Goal: Task Accomplishment & Management: Complete application form

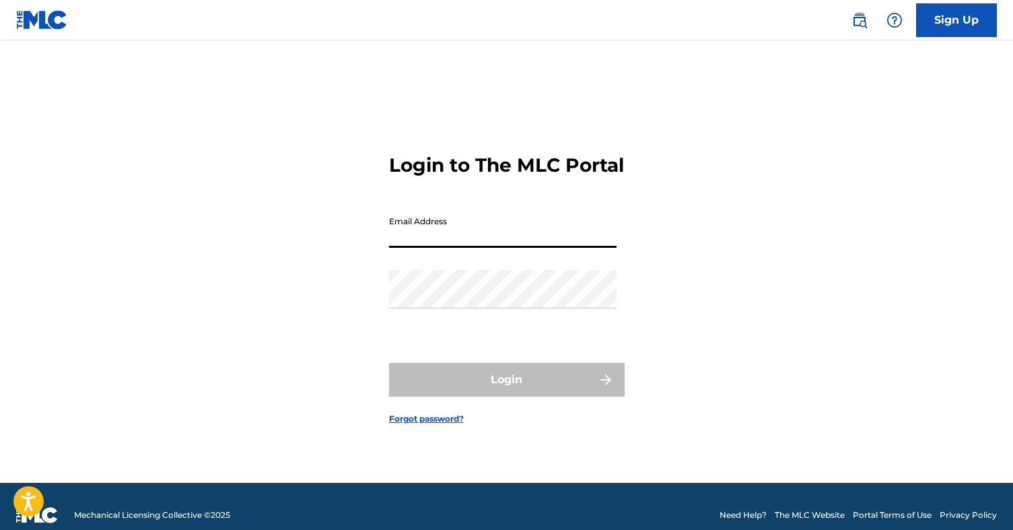
click at [431, 244] on input "Email Address" at bounding box center [502, 228] width 227 height 38
type input "[EMAIL_ADDRESS][DOMAIN_NAME]"
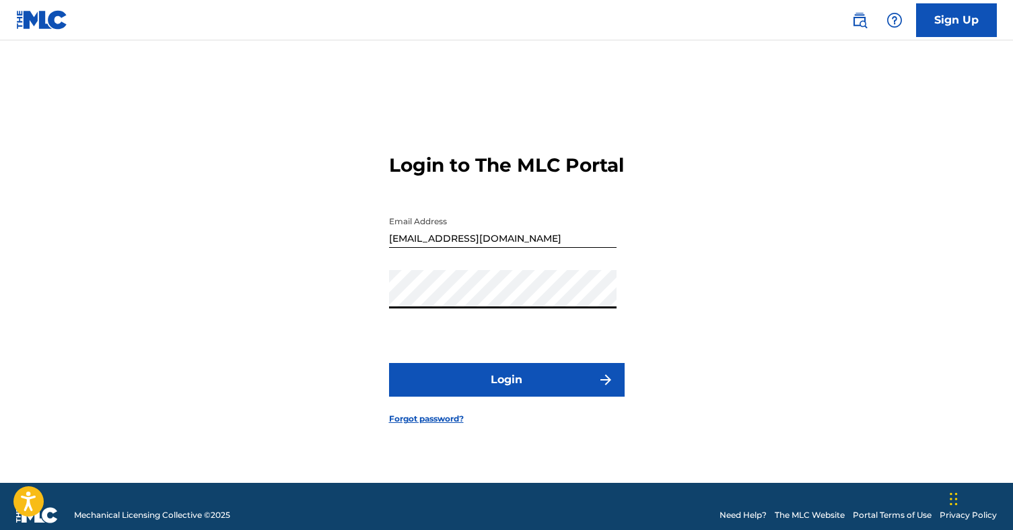
click at [498, 371] on form "Login to The MLC Portal Email Address [EMAIL_ADDRESS][DOMAIN_NAME] Password Log…" at bounding box center [507, 278] width 236 height 408
click at [498, 387] on button "Login" at bounding box center [507, 380] width 236 height 34
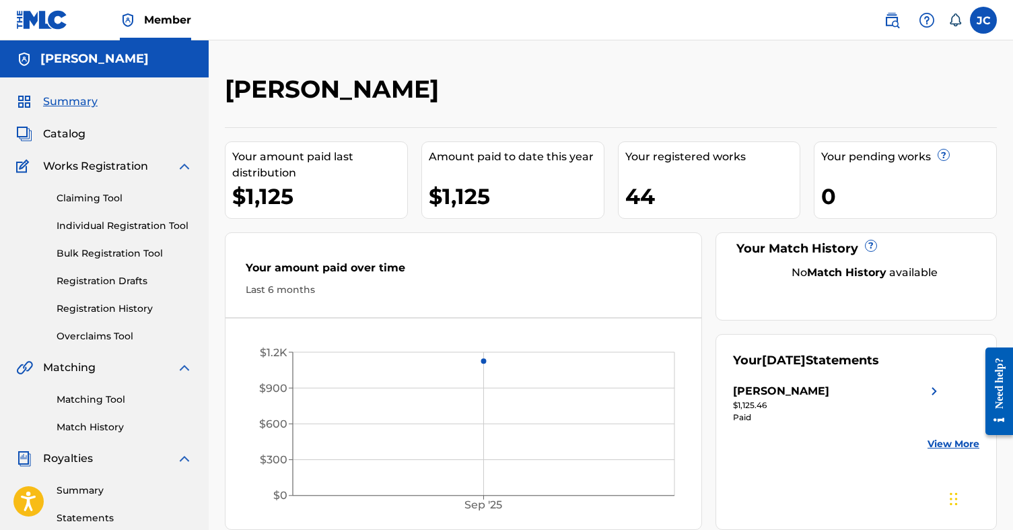
click at [116, 301] on link "Registration History" at bounding box center [125, 308] width 136 height 14
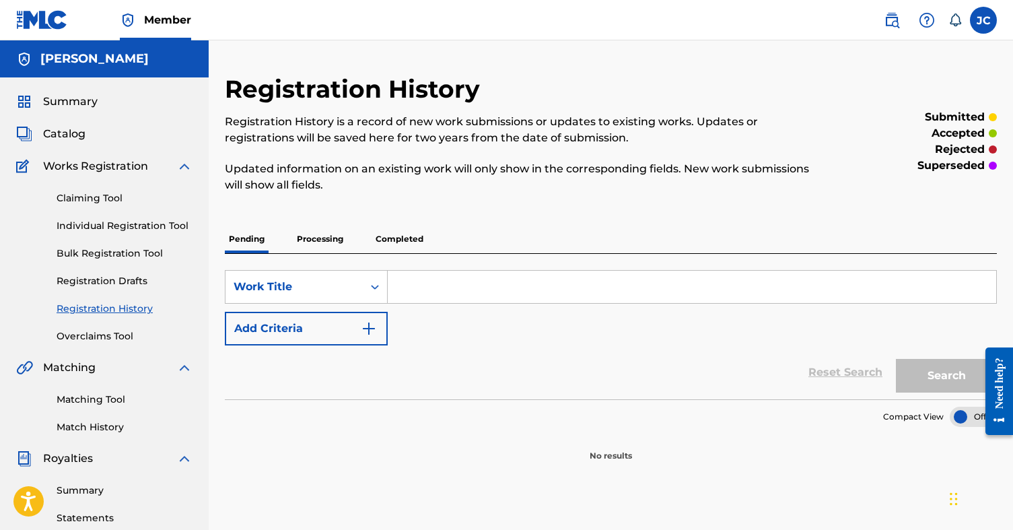
click at [405, 239] on p "Completed" at bounding box center [399, 239] width 56 height 28
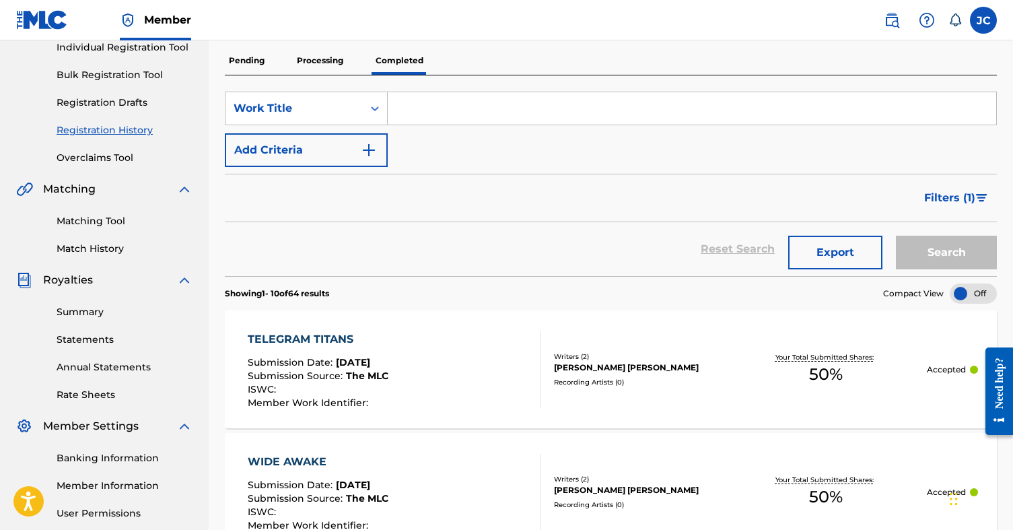
scroll to position [172, 0]
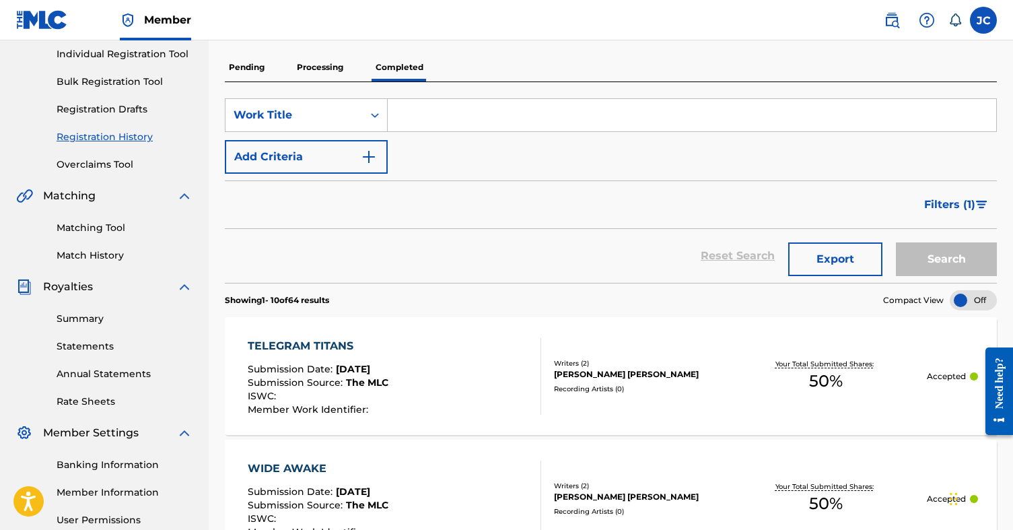
click at [310, 67] on p "Processing" at bounding box center [320, 67] width 55 height 28
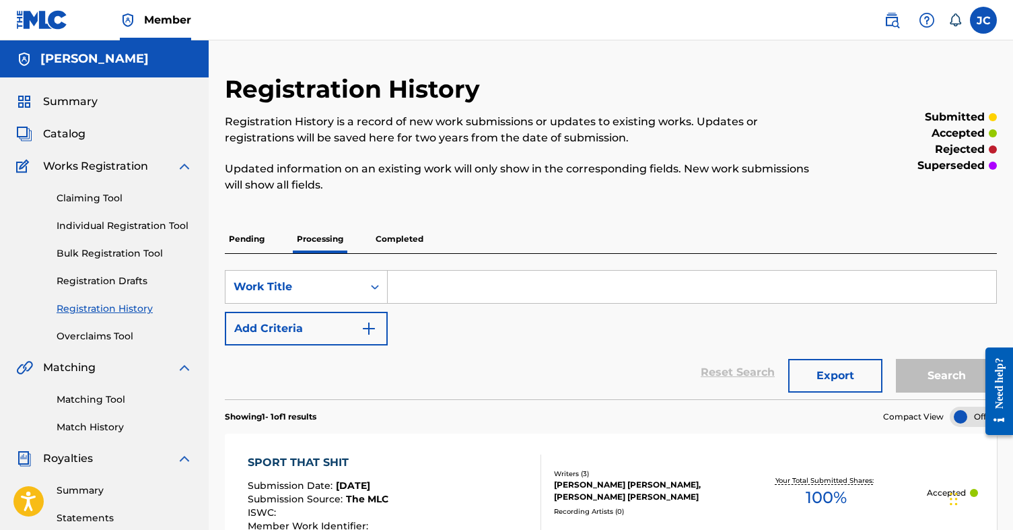
click at [132, 225] on link "Individual Registration Tool" at bounding box center [125, 226] width 136 height 14
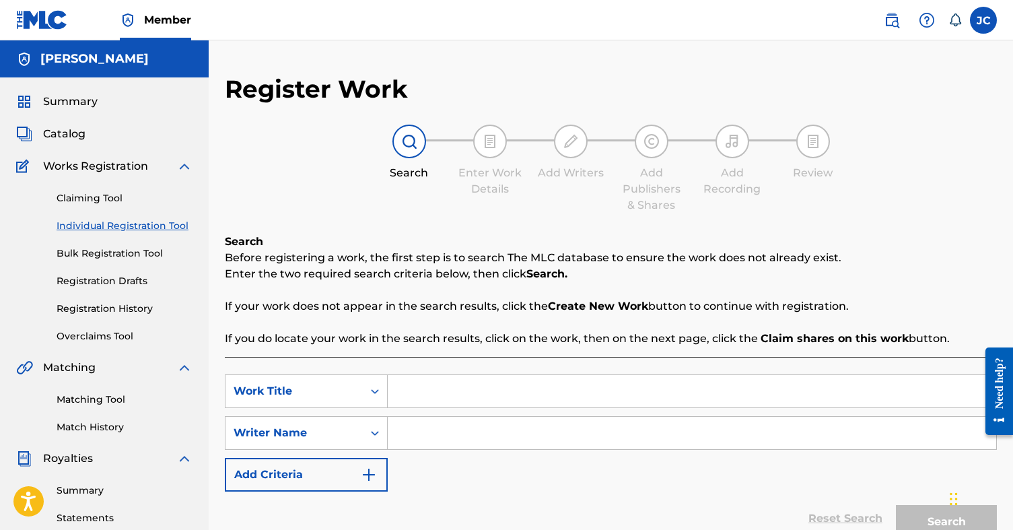
click at [416, 373] on div "SearchWithCriteriae2ff92f2-7b9b-426b-aac0-9ea97a29f98e Work Title SearchWithCri…" at bounding box center [611, 467] width 772 height 221
click at [417, 394] on input "Search Form" at bounding box center [692, 391] width 608 height 32
type input "swv"
click at [421, 437] on input "Search Form" at bounding box center [692, 433] width 608 height 32
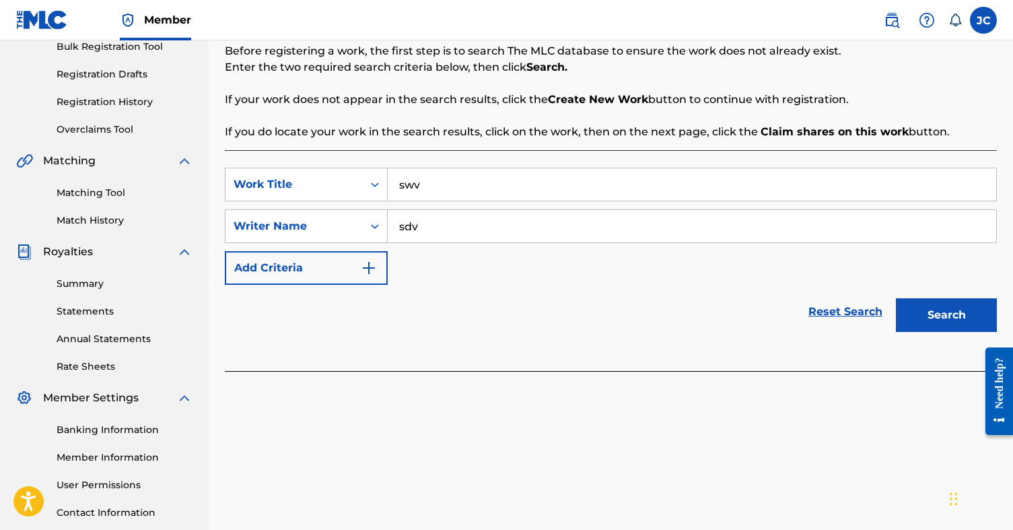
type input "sdv"
click at [930, 324] on button "Search" at bounding box center [946, 315] width 101 height 34
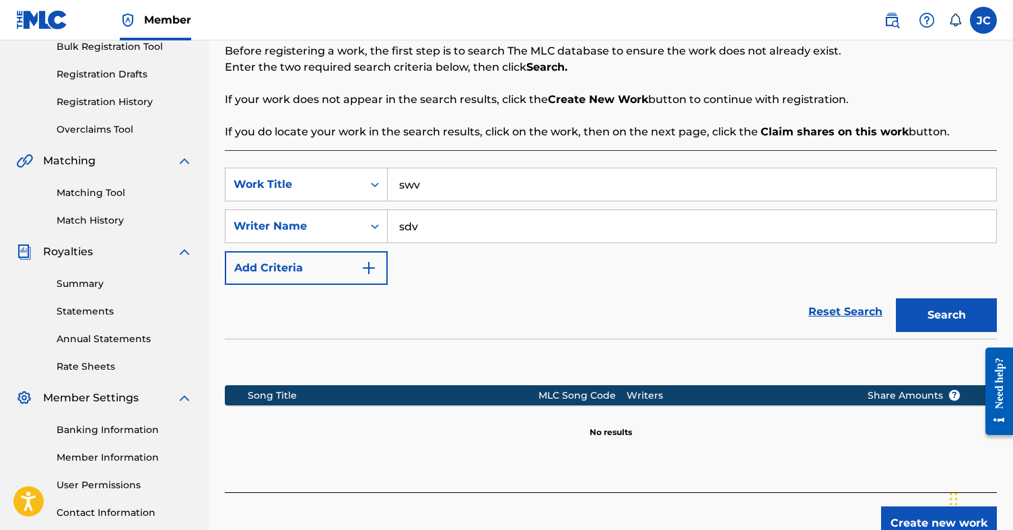
scroll to position [305, 0]
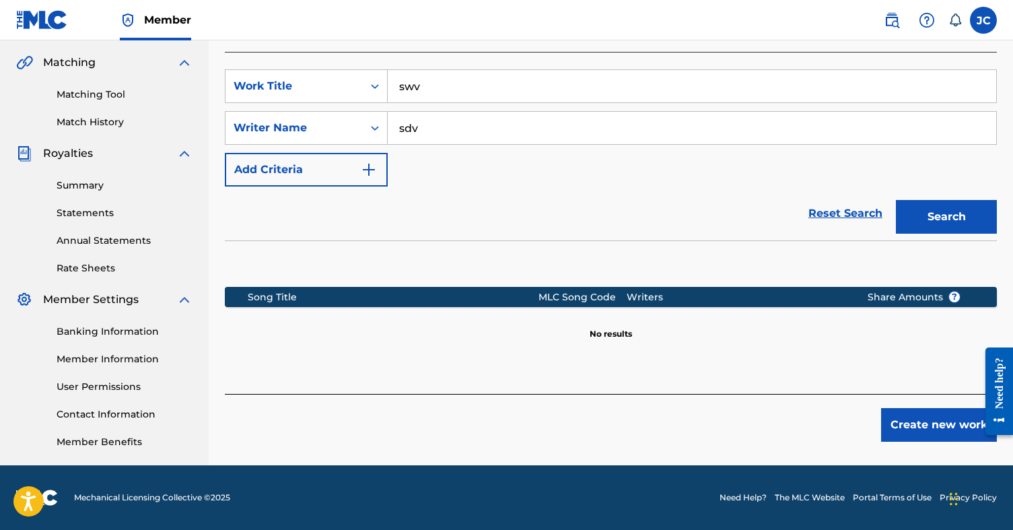
click at [908, 427] on button "Create new work" at bounding box center [939, 425] width 116 height 34
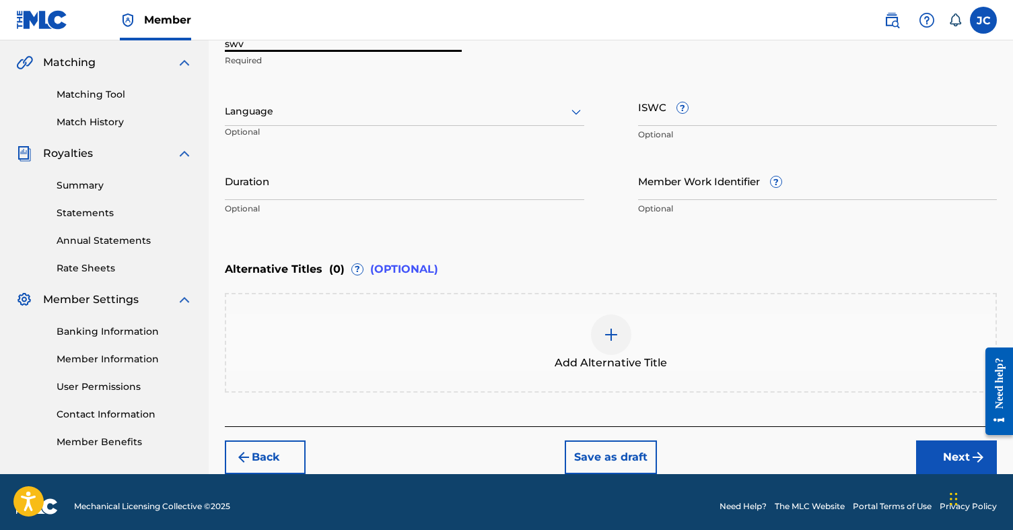
drag, startPoint x: 290, startPoint y: 51, endPoint x: 190, endPoint y: 27, distance: 103.1
click at [190, 27] on div "Member JC [PERSON_NAME] [EMAIL_ADDRESS][DOMAIN_NAME] Notification Preferences P…" at bounding box center [506, 116] width 1013 height 843
type input "ill [PERSON_NAME]"
click at [252, 112] on div at bounding box center [404, 111] width 359 height 17
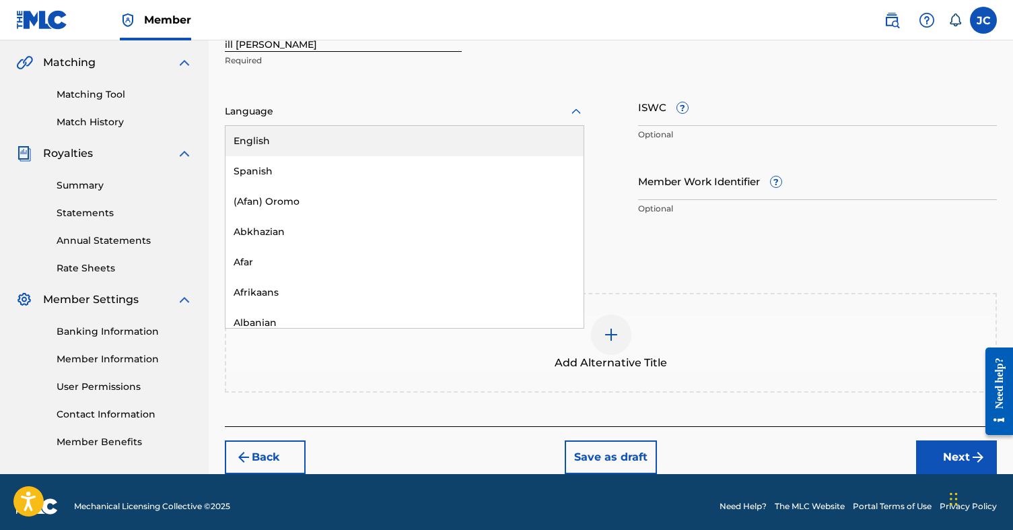
click at [275, 132] on div "English" at bounding box center [404, 141] width 358 height 30
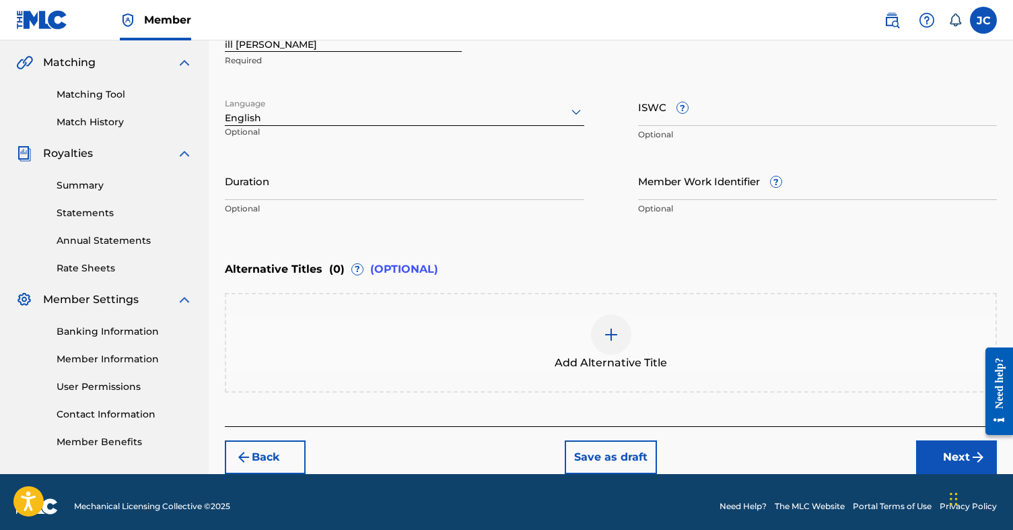
click at [314, 184] on input "Duration" at bounding box center [404, 180] width 359 height 38
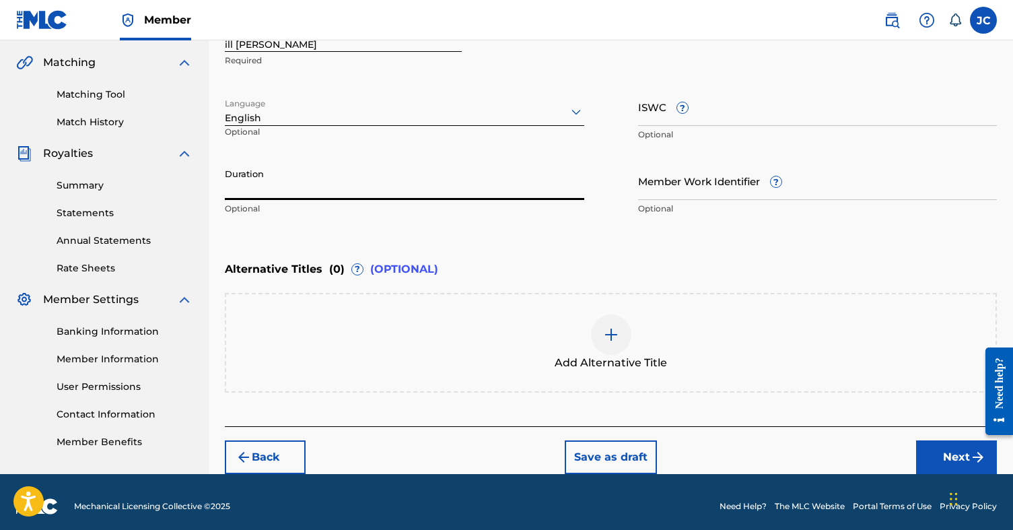
type input "2"
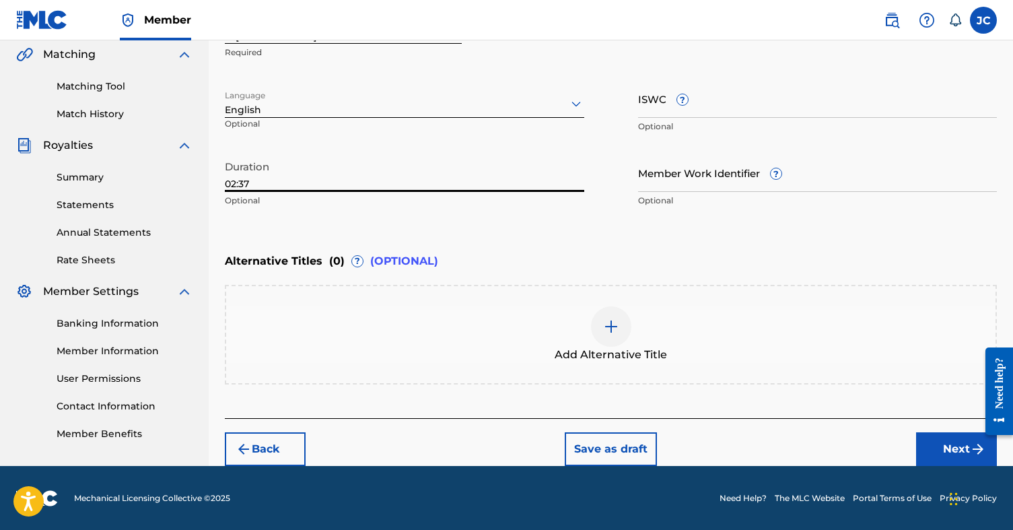
type input "02:37"
click at [933, 454] on button "Next" at bounding box center [956, 449] width 81 height 34
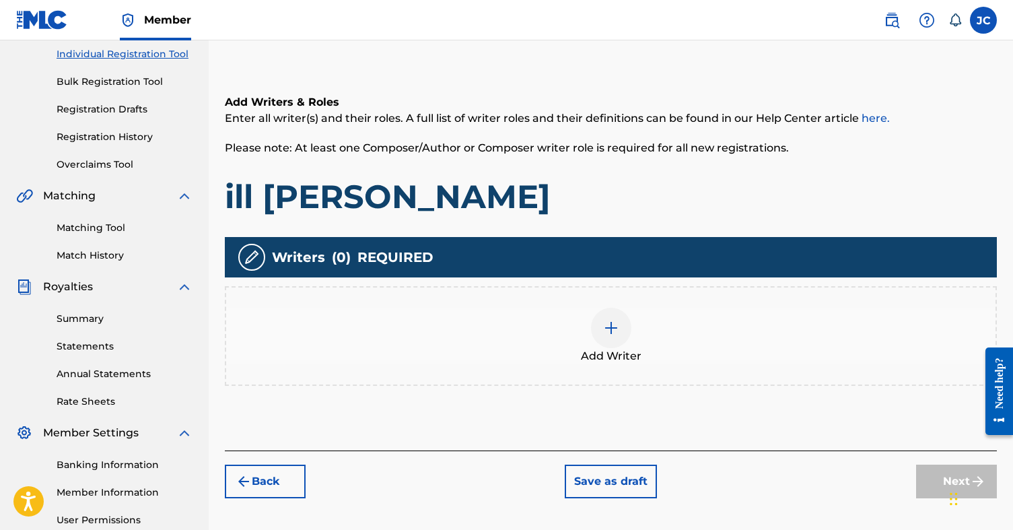
scroll to position [182, 0]
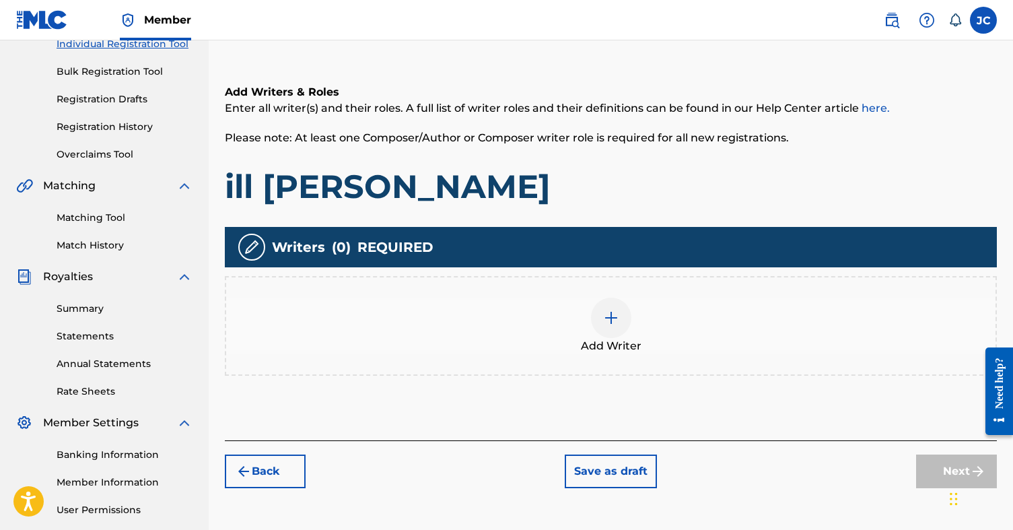
click at [616, 327] on div at bounding box center [611, 317] width 40 height 40
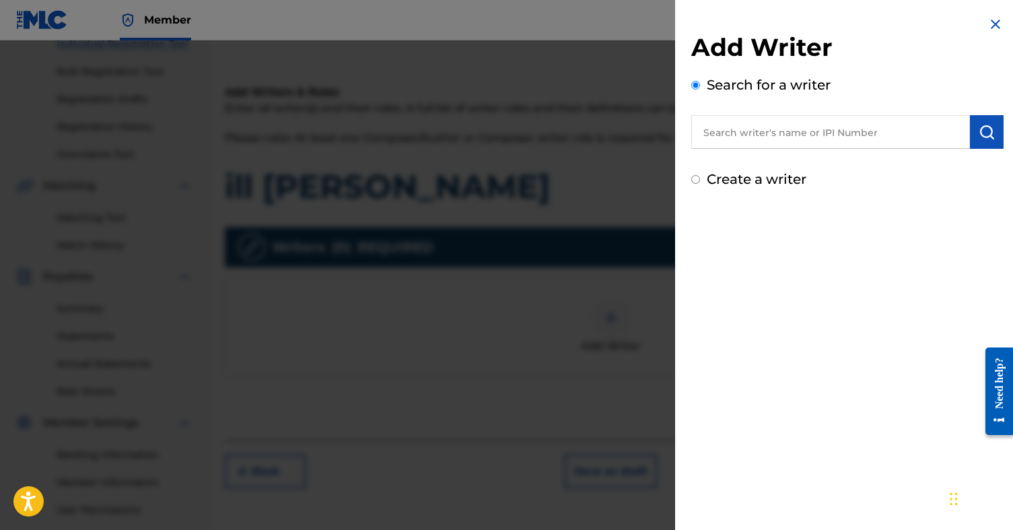
click at [799, 137] on input "text" at bounding box center [830, 132] width 279 height 34
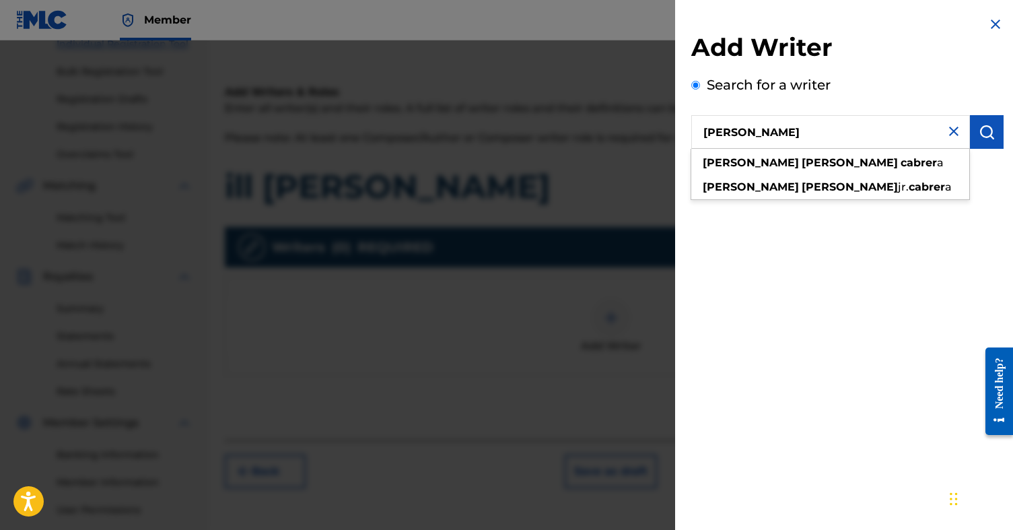
type input "[PERSON_NAME]"
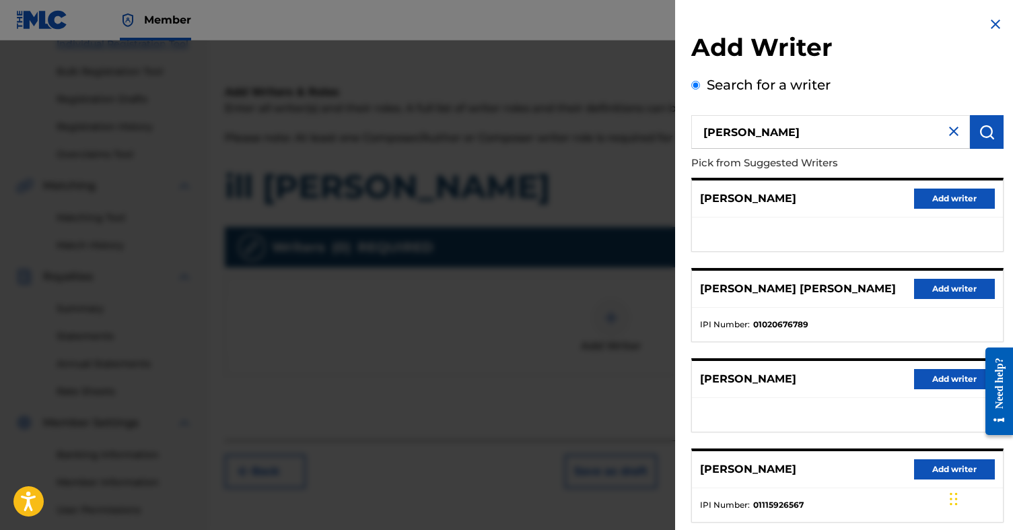
click at [923, 289] on button "Add writer" at bounding box center [954, 289] width 81 height 20
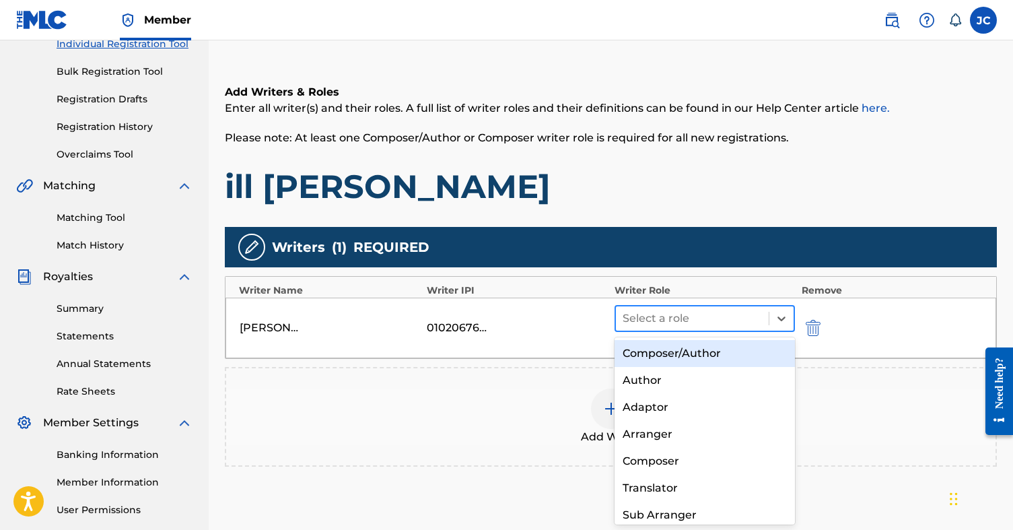
click at [731, 310] on div at bounding box center [691, 318] width 139 height 19
click at [696, 351] on div "Composer/Author" at bounding box center [704, 353] width 180 height 27
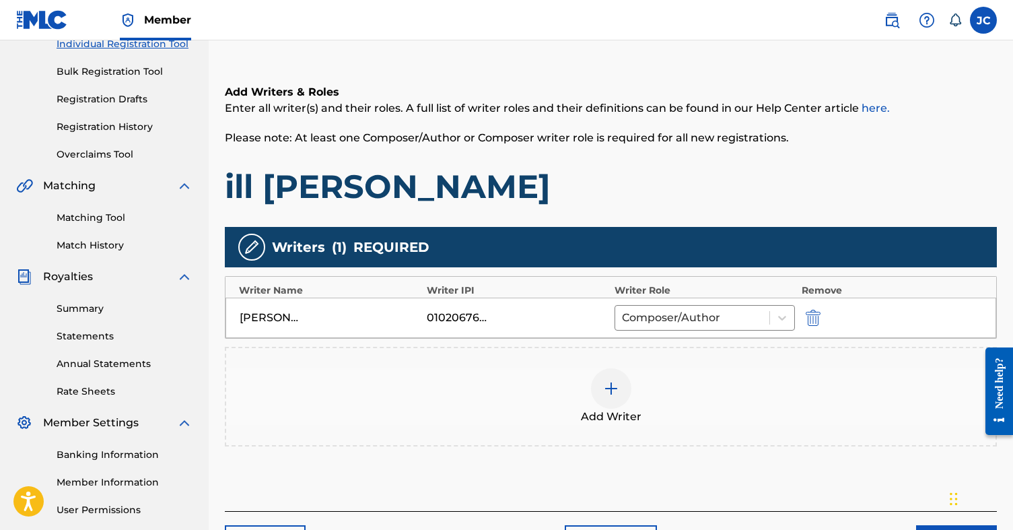
click at [592, 406] on div "Add Writer" at bounding box center [610, 396] width 769 height 57
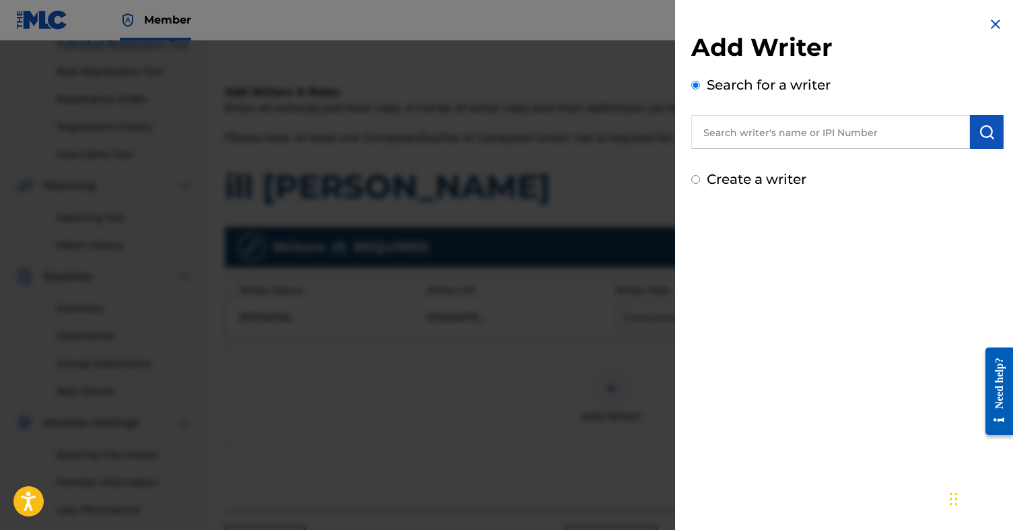
click at [787, 176] on label "Create a writer" at bounding box center [757, 179] width 100 height 16
radio input "true"
click at [700, 176] on input "Create a writer" at bounding box center [695, 179] width 9 height 9
radio input "false"
radio input "true"
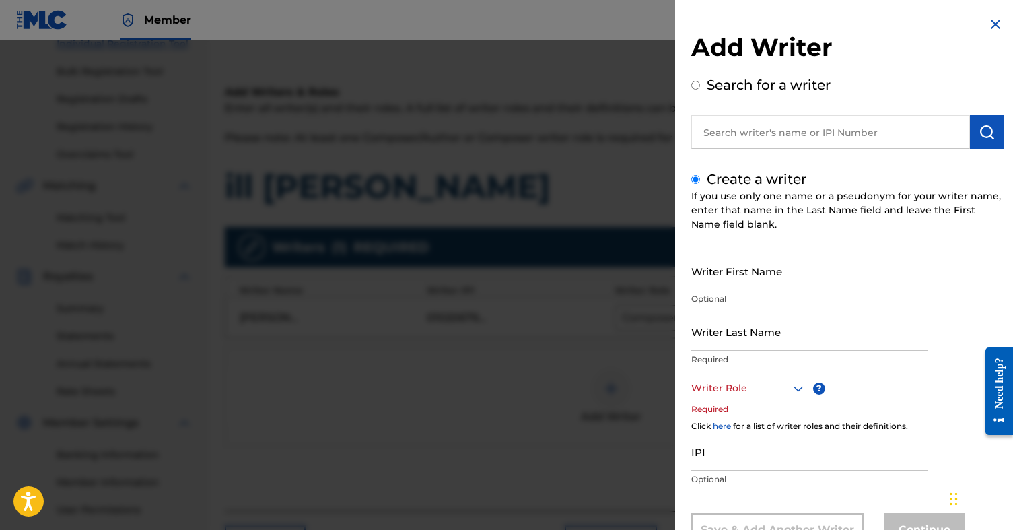
click at [753, 337] on input "Writer Last Name" at bounding box center [809, 331] width 237 height 38
type input "maiya tha don"
click at [762, 371] on div "Writer Last Name [PERSON_NAME] don Required" at bounding box center [809, 342] width 237 height 61
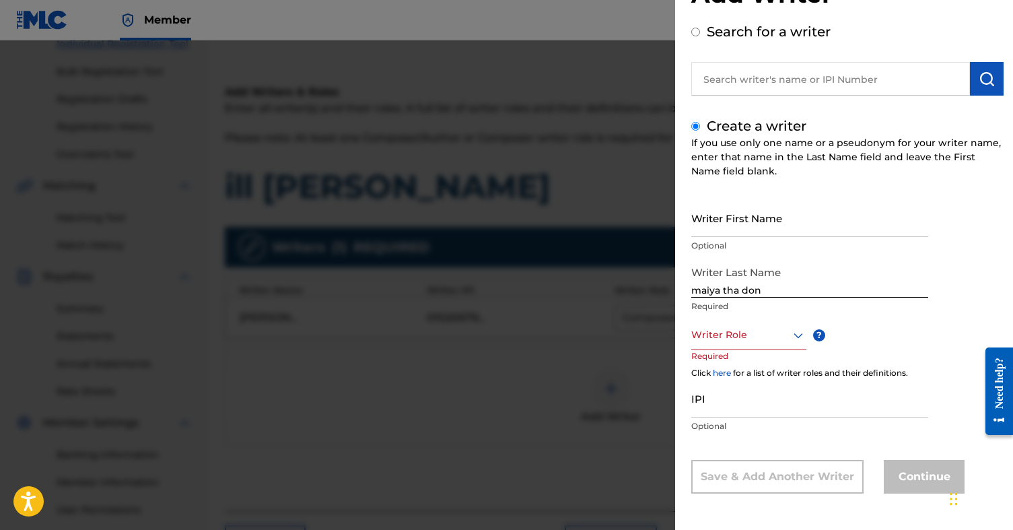
click at [762, 350] on div "Writer Role" at bounding box center [748, 335] width 115 height 30
click at [759, 366] on div "Composer/Author" at bounding box center [749, 365] width 114 height 30
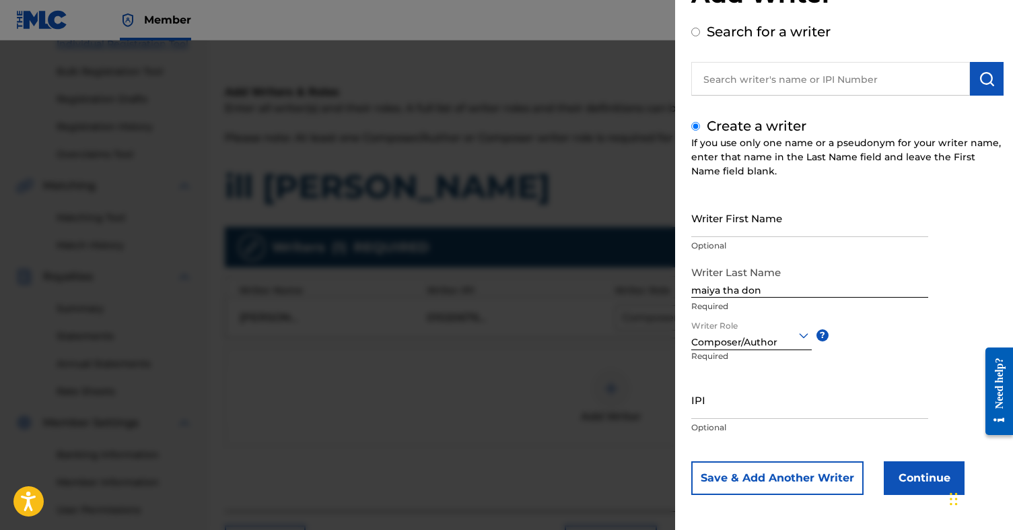
click at [900, 474] on button "Continue" at bounding box center [923, 478] width 81 height 34
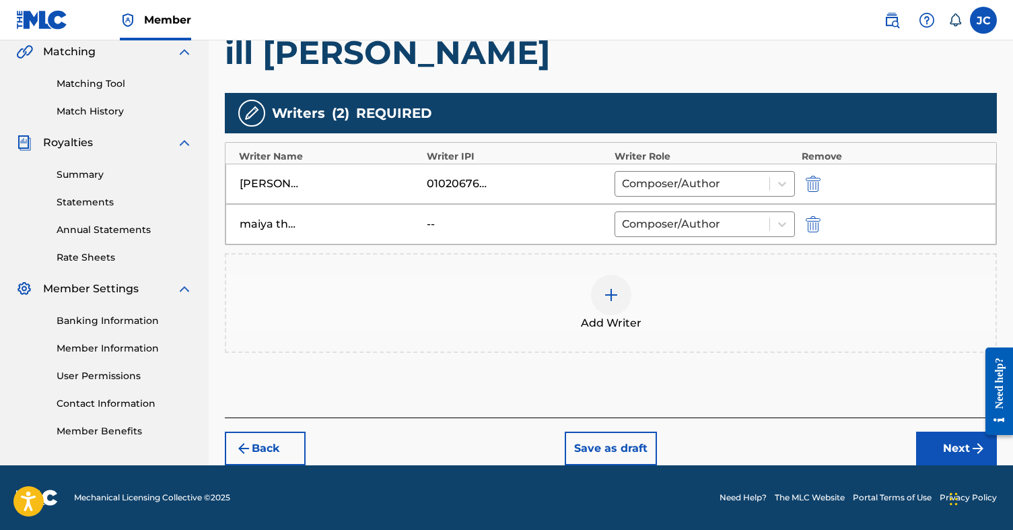
click at [930, 445] on button "Next" at bounding box center [956, 448] width 81 height 34
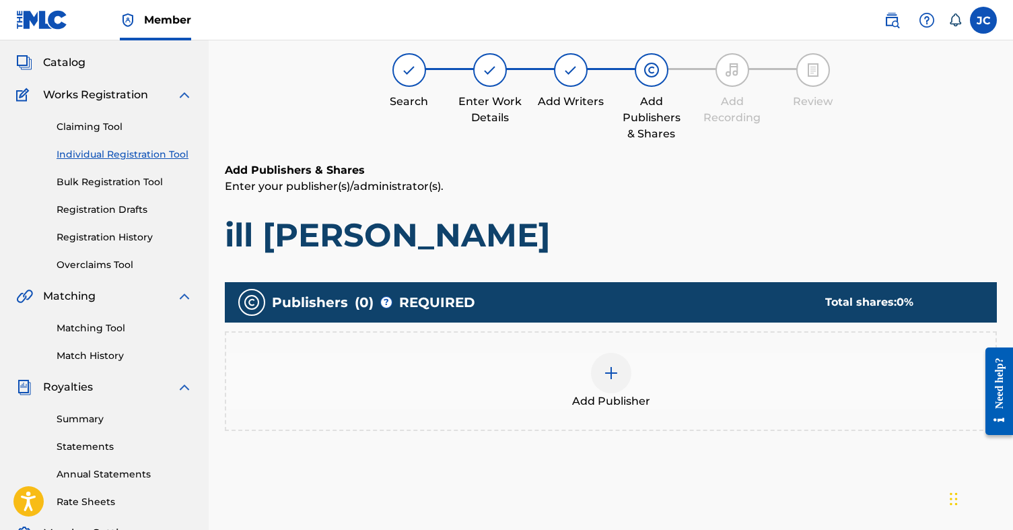
scroll to position [61, 0]
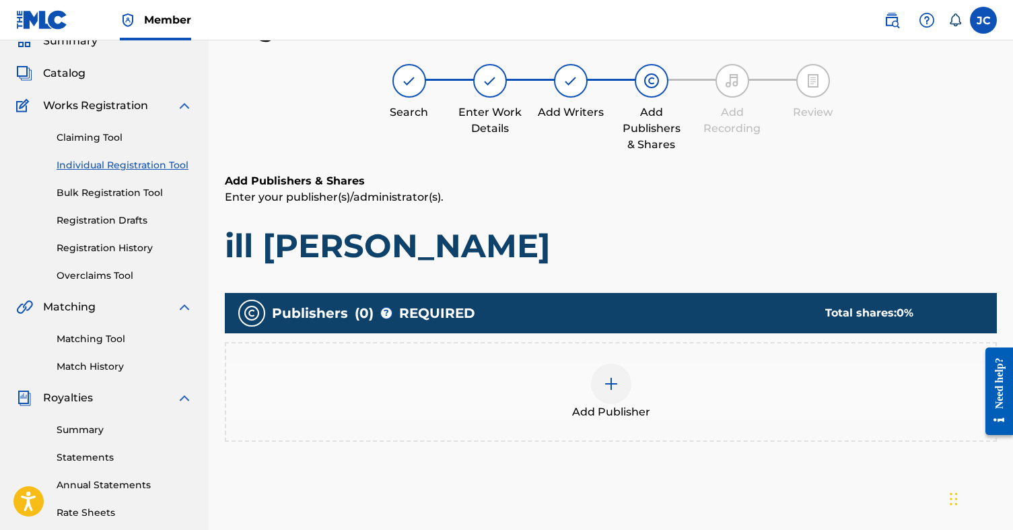
click at [622, 382] on div at bounding box center [611, 383] width 40 height 40
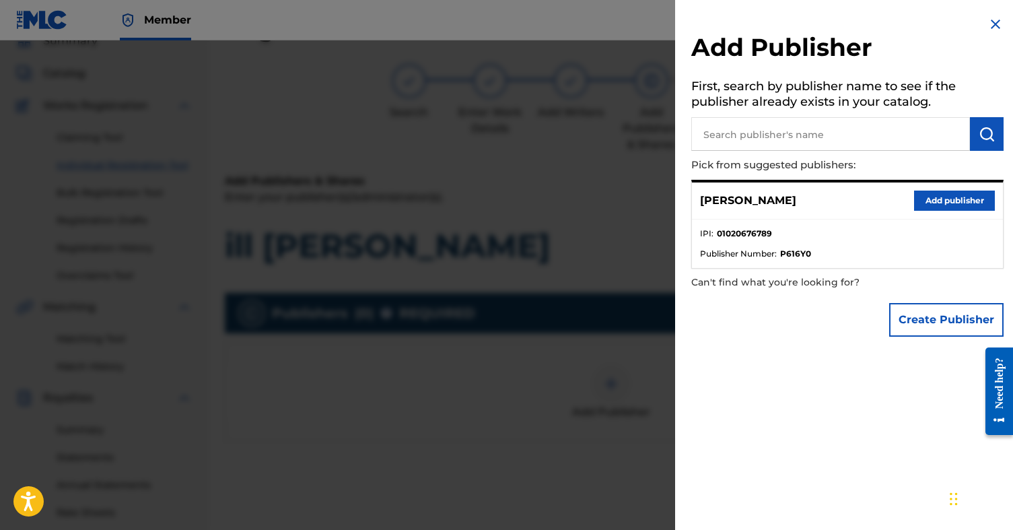
click at [920, 198] on button "Add publisher" at bounding box center [954, 200] width 81 height 20
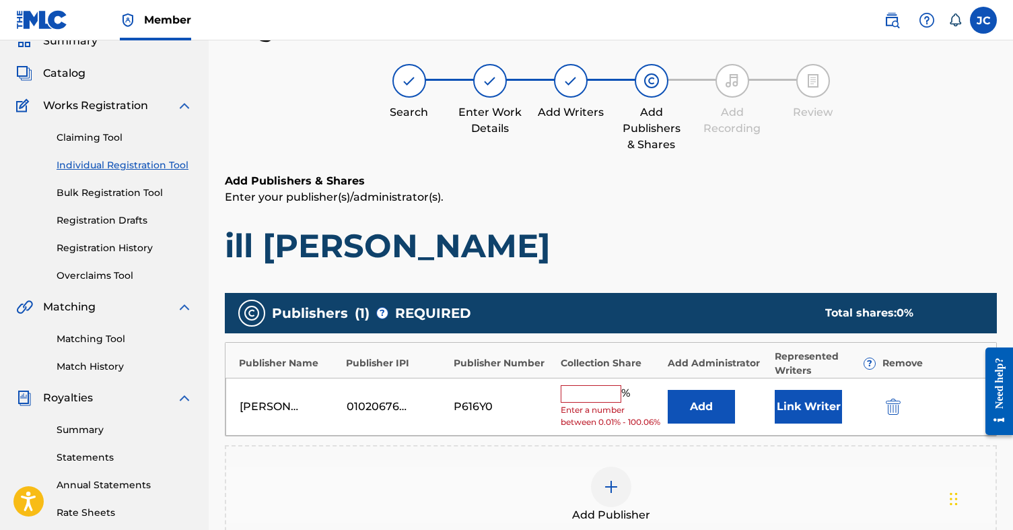
click at [602, 390] on input "text" at bounding box center [591, 393] width 61 height 17
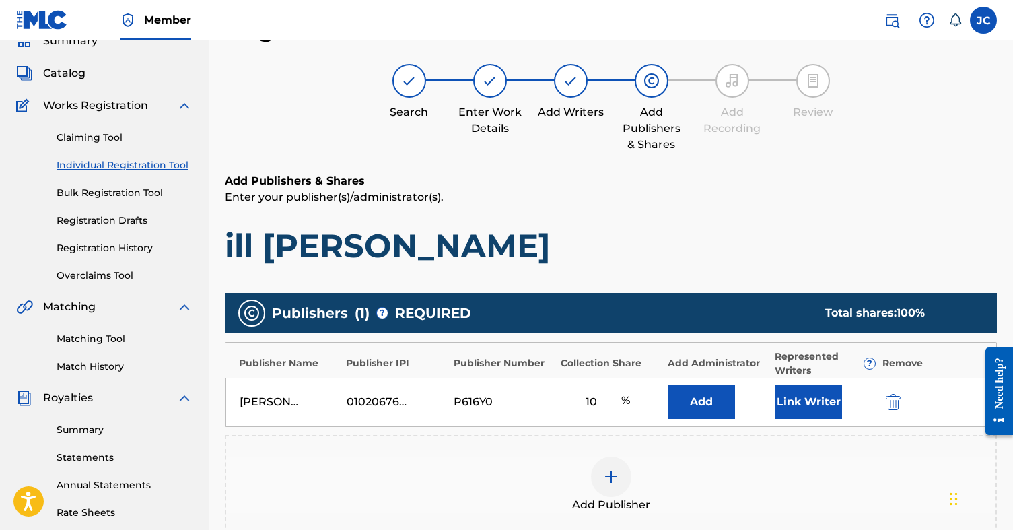
type input "1"
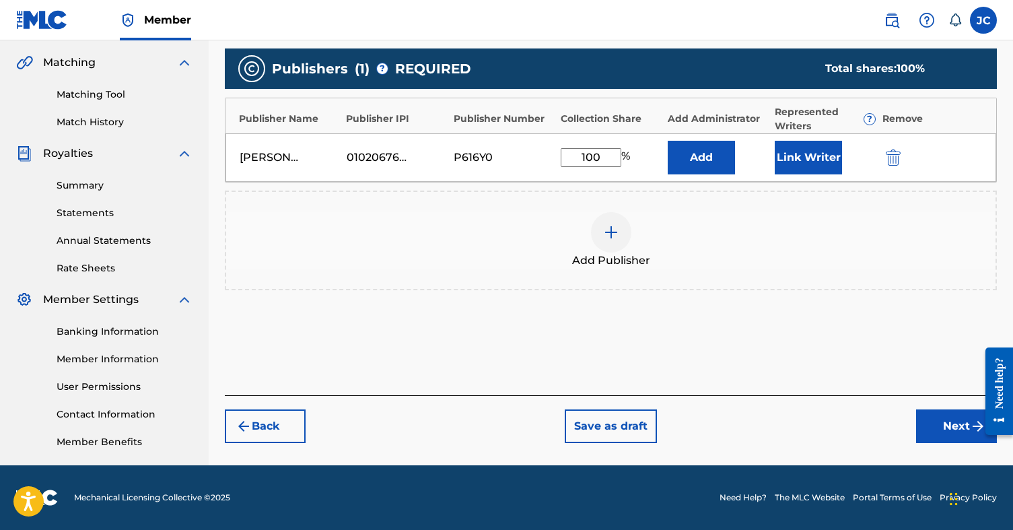
type input "100"
click at [942, 425] on button "Next" at bounding box center [956, 426] width 81 height 34
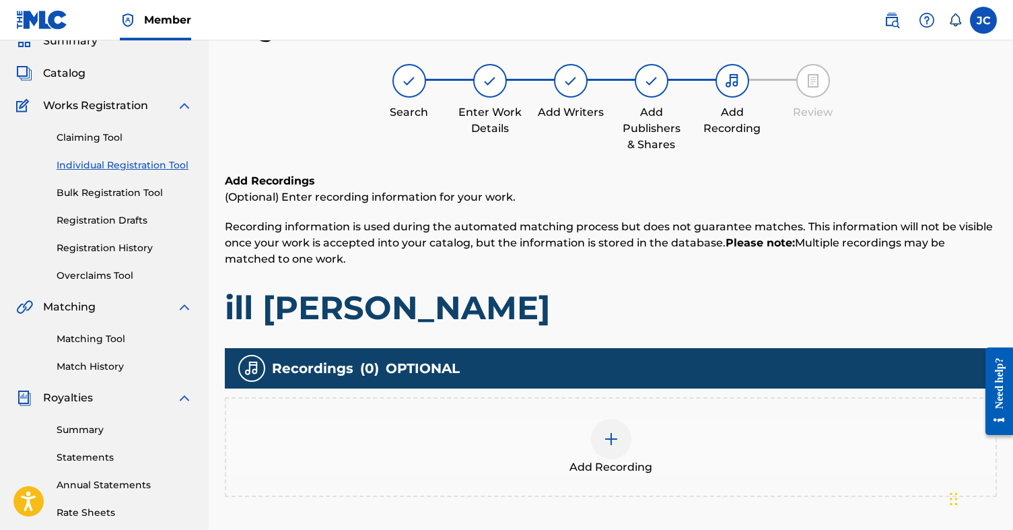
click at [605, 437] on img at bounding box center [611, 439] width 16 height 16
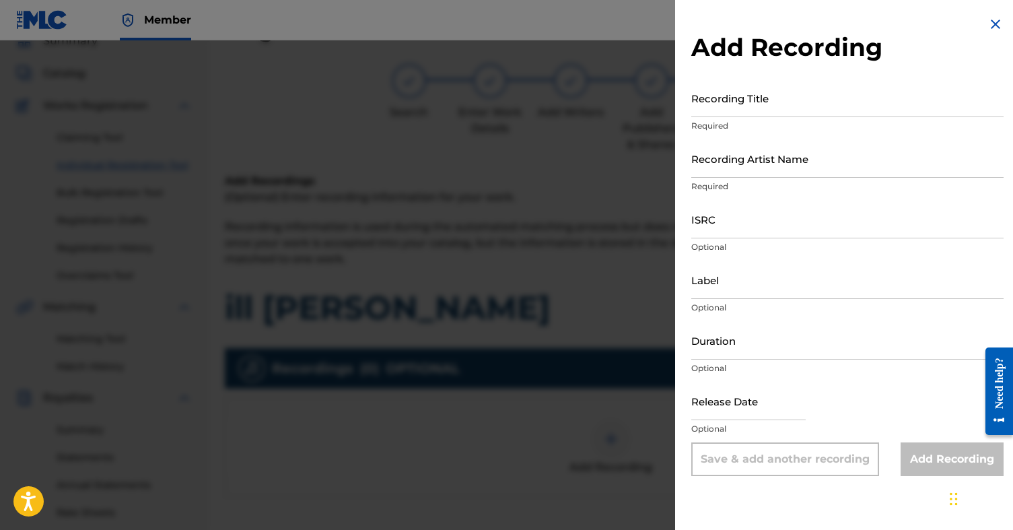
click at [987, 27] on img at bounding box center [995, 24] width 16 height 16
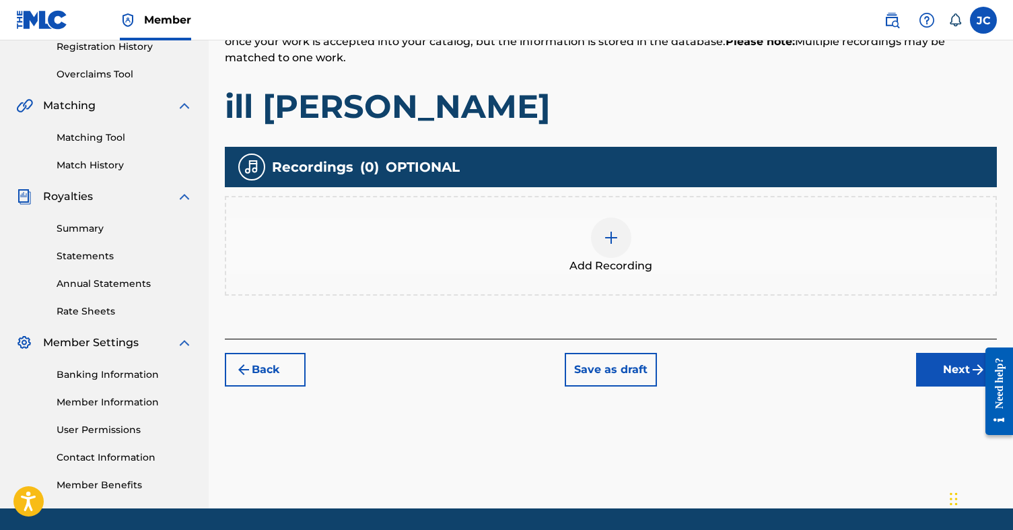
scroll to position [280, 0]
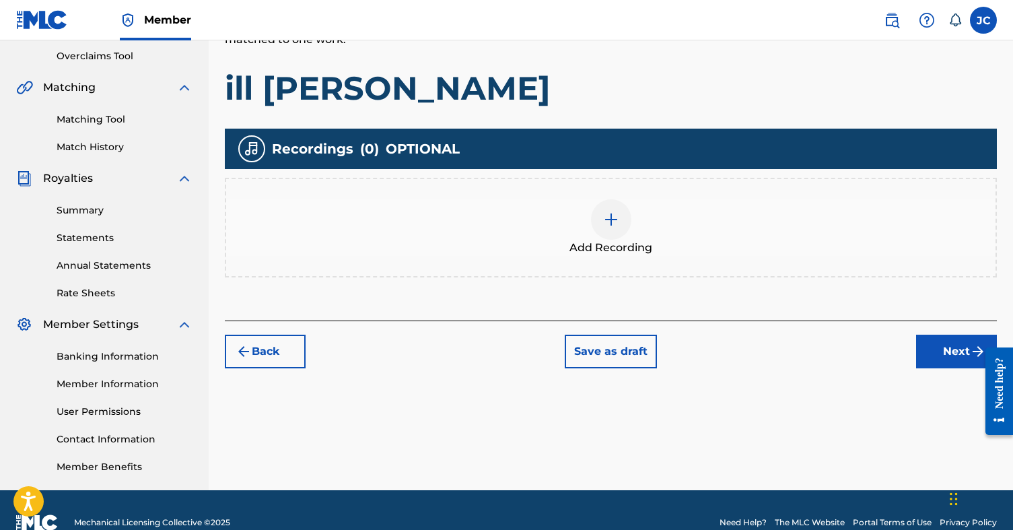
click at [275, 357] on button "Back" at bounding box center [265, 351] width 81 height 34
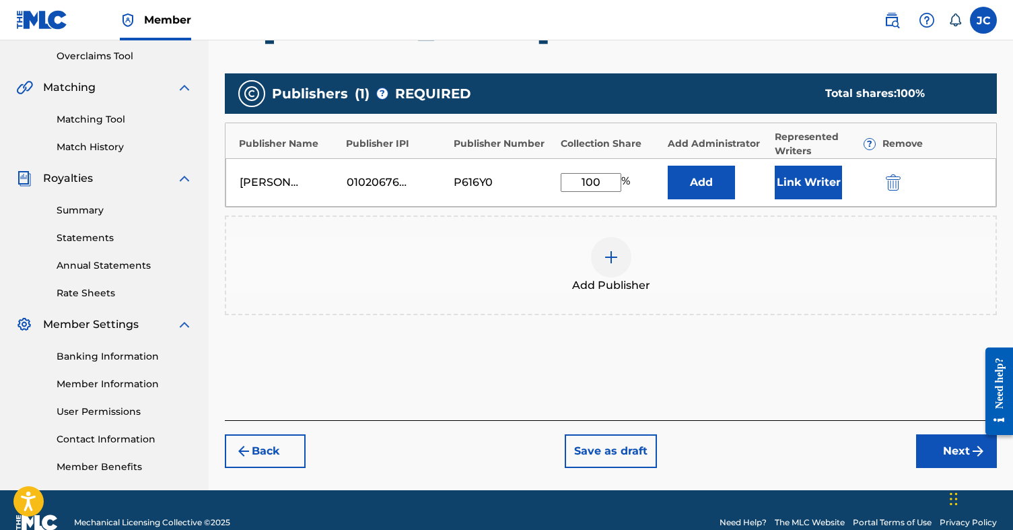
click at [608, 186] on input "100" at bounding box center [591, 182] width 61 height 19
type input "1"
type input "50"
click at [949, 449] on button "Next" at bounding box center [956, 451] width 81 height 34
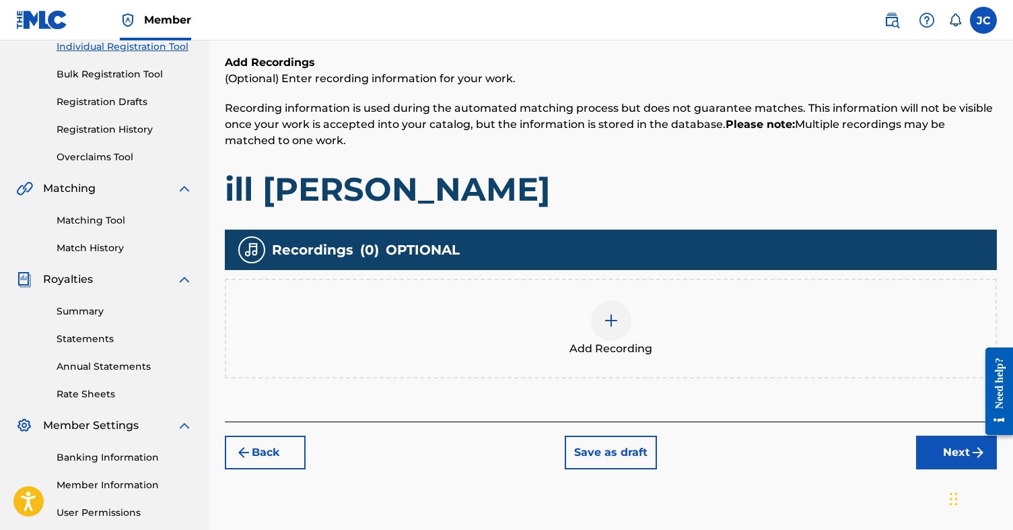
click at [941, 441] on button "Next" at bounding box center [956, 452] width 81 height 34
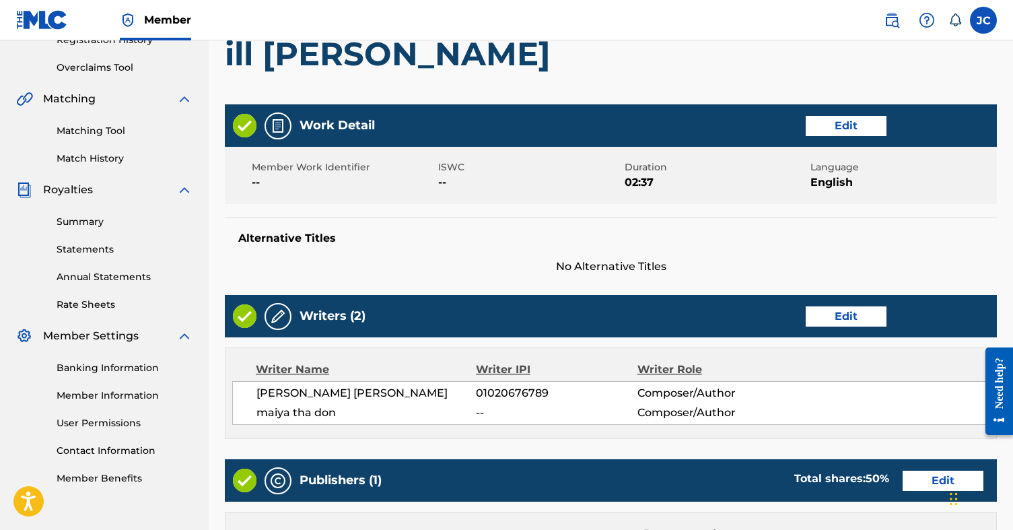
scroll to position [573, 0]
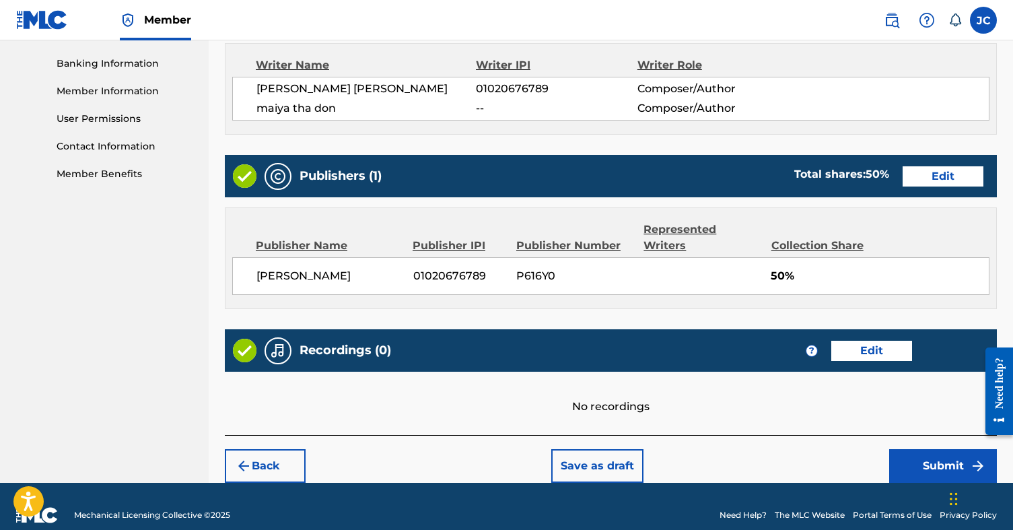
click at [912, 435] on div "Back Save as draft Submit" at bounding box center [611, 459] width 772 height 48
click at [925, 449] on button "Submit" at bounding box center [943, 466] width 108 height 34
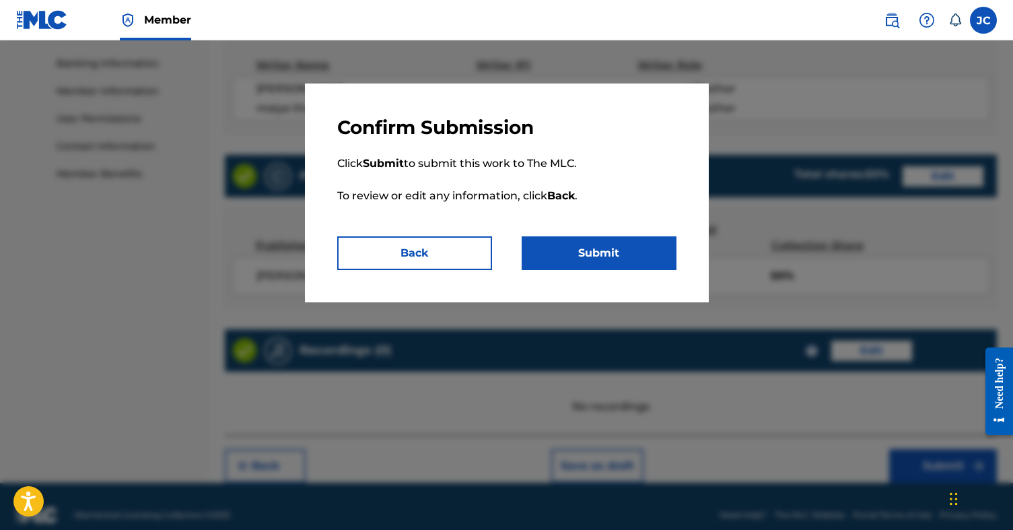
click at [561, 241] on button "Submit" at bounding box center [598, 253] width 155 height 34
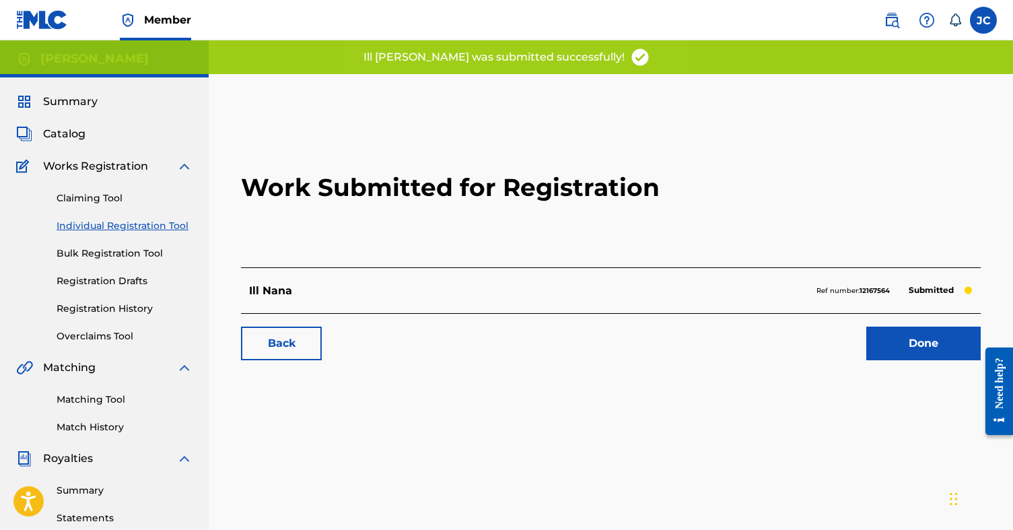
click at [897, 342] on link "Done" at bounding box center [923, 343] width 114 height 34
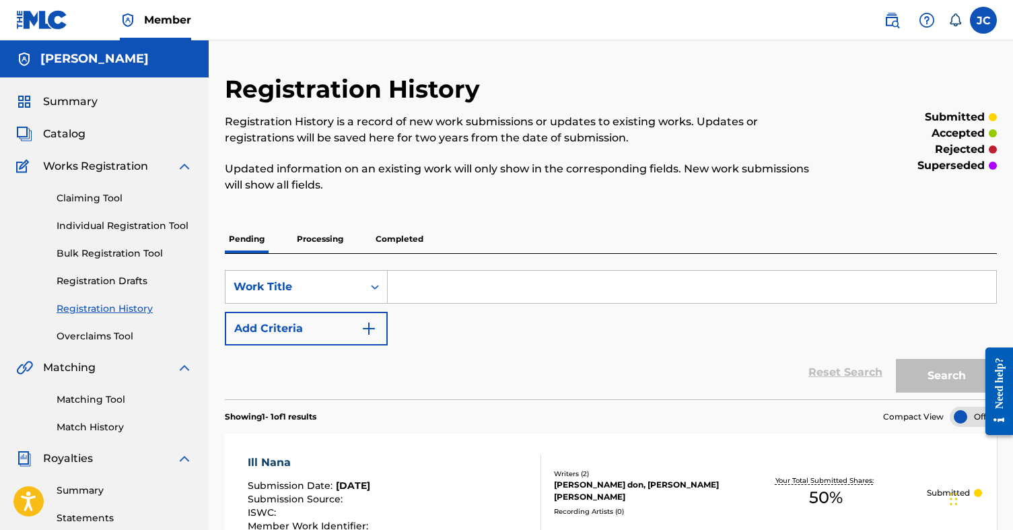
click at [122, 344] on div "Summary Catalog Works Registration Claiming Tool Individual Registration Tool B…" at bounding box center [104, 423] width 209 height 692
click at [112, 201] on link "Claiming Tool" at bounding box center [125, 198] width 136 height 14
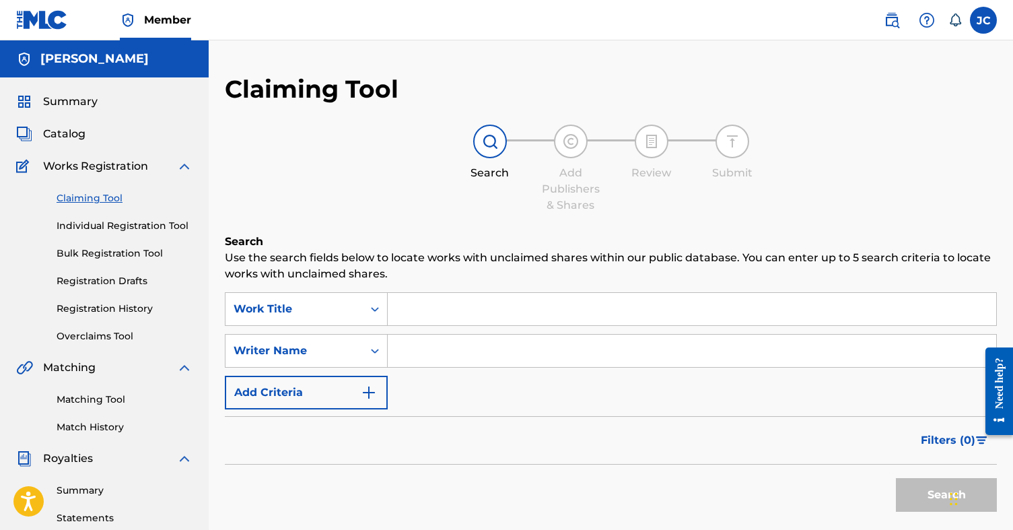
click at [73, 137] on span "Catalog" at bounding box center [64, 134] width 42 height 16
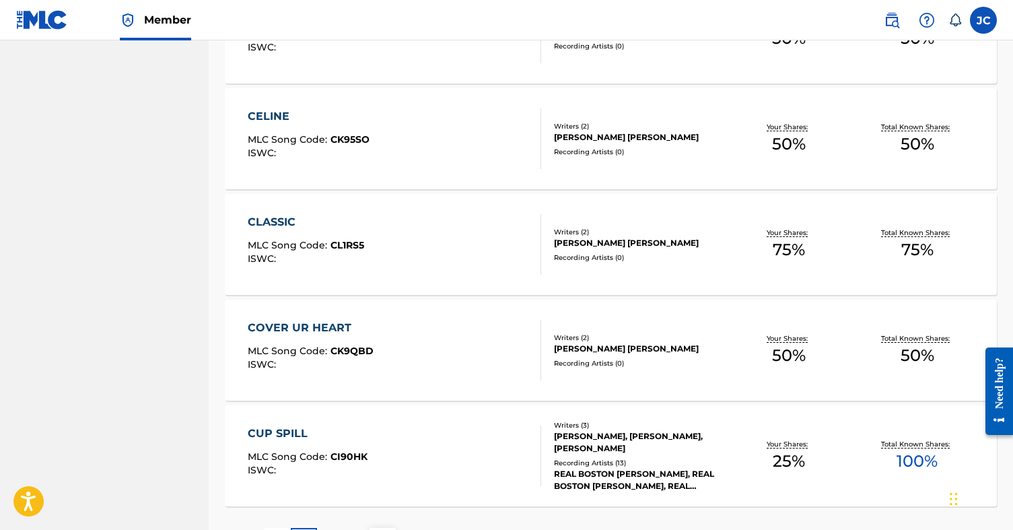
scroll to position [1011, 0]
